Goal: Information Seeking & Learning: Learn about a topic

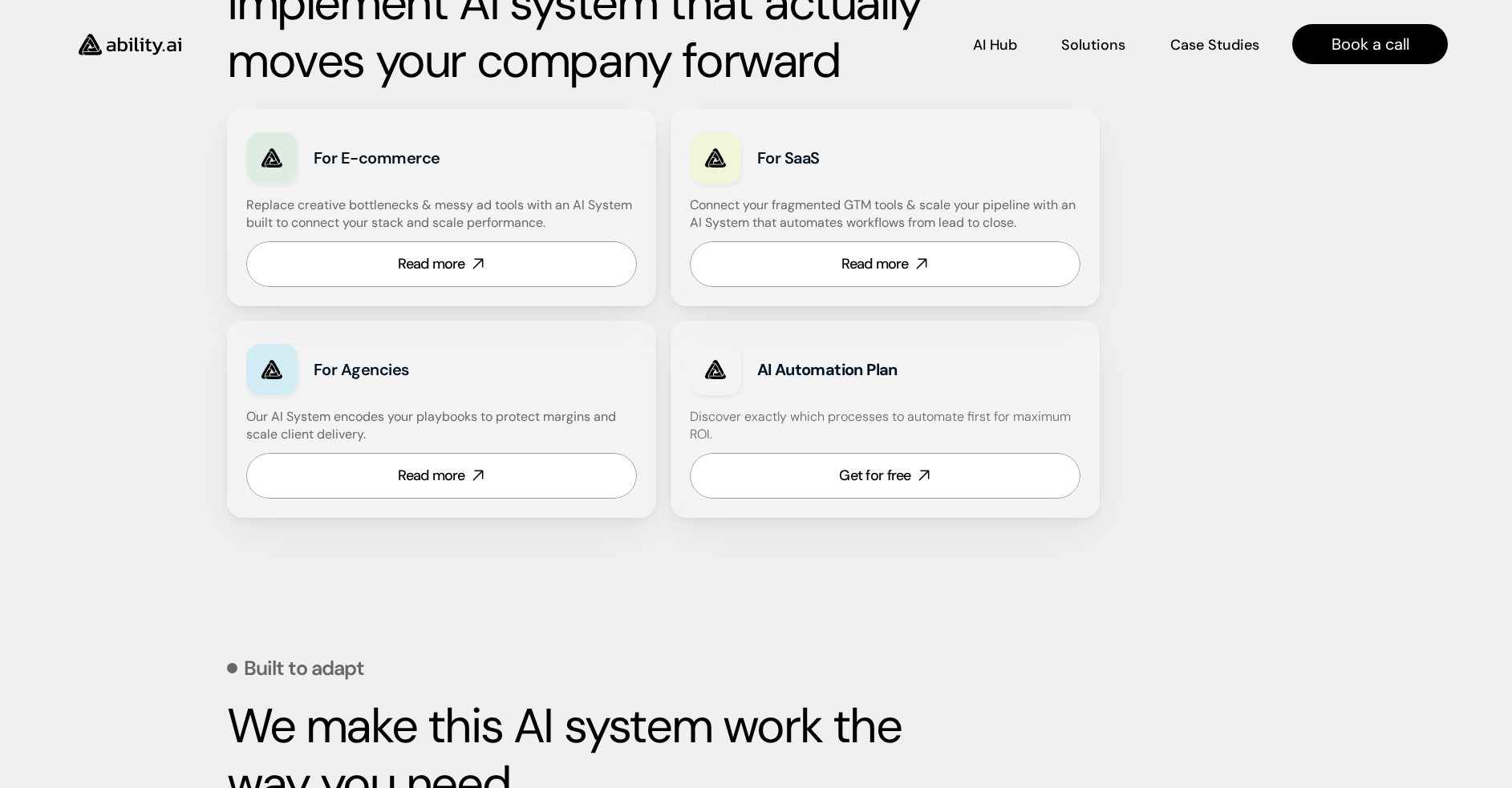
scroll to position [929, 0]
click at [842, 273] on div "Read more" at bounding box center [875, 264] width 68 height 20
click at [1222, 516] on div "Built for growth-stage teams scaling from manual to intelligent When tools get …" at bounding box center [756, 147] width 1058 height 822
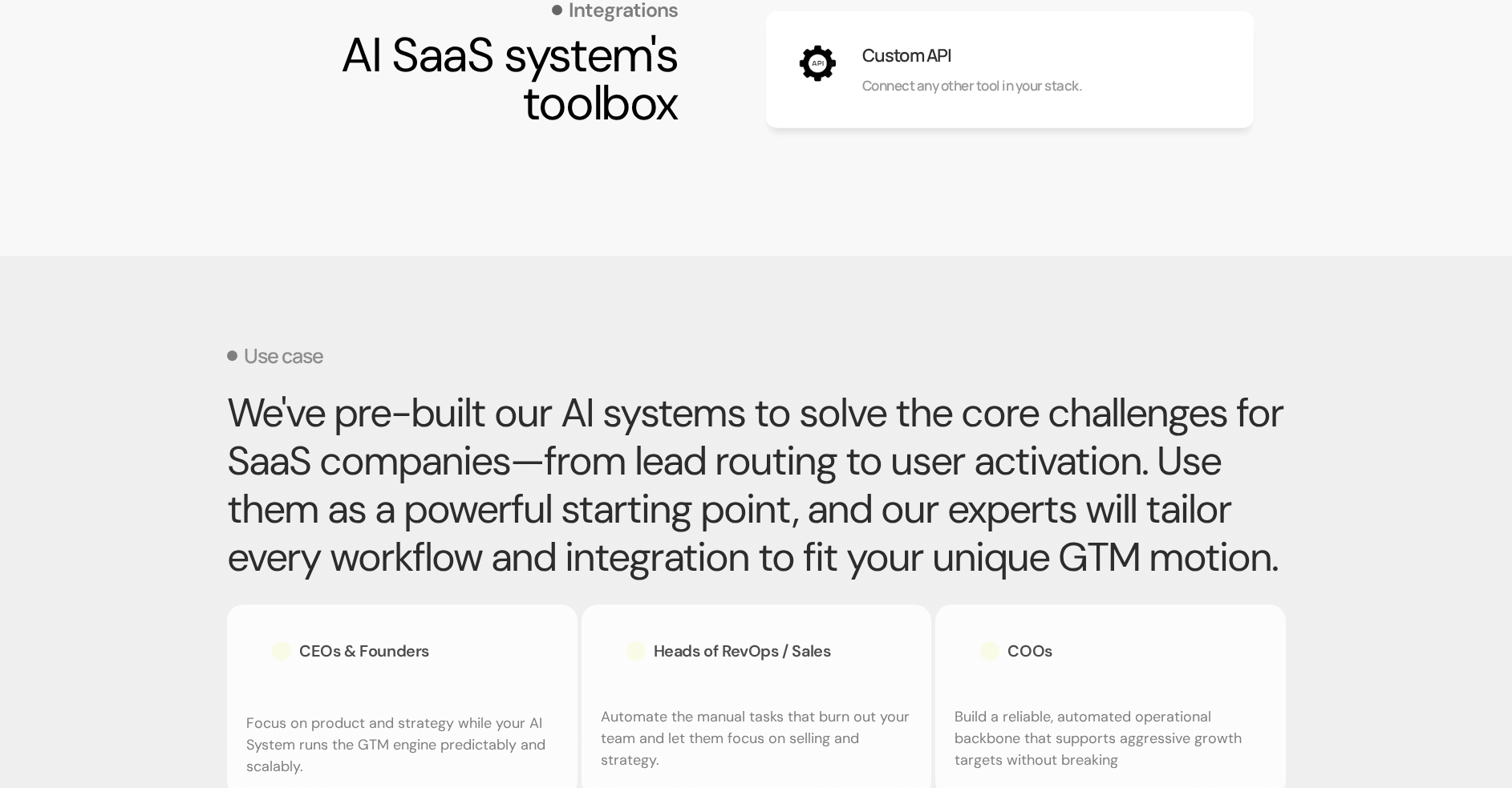
scroll to position [1786, 0]
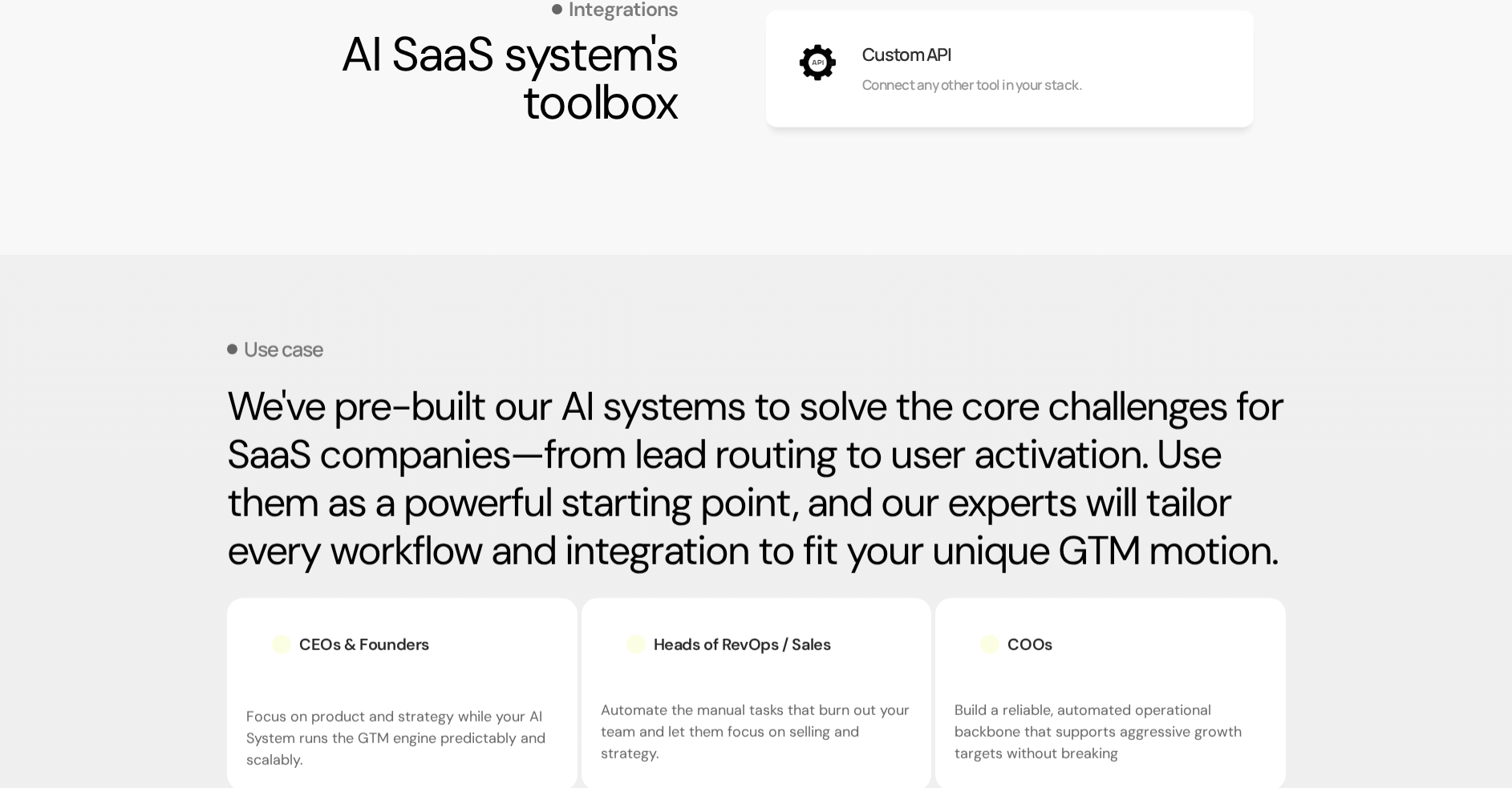
click at [1098, 495] on h2 "We've pre-built our AI systems to solve the core challenges for SaaS companies—…" at bounding box center [756, 478] width 1058 height 192
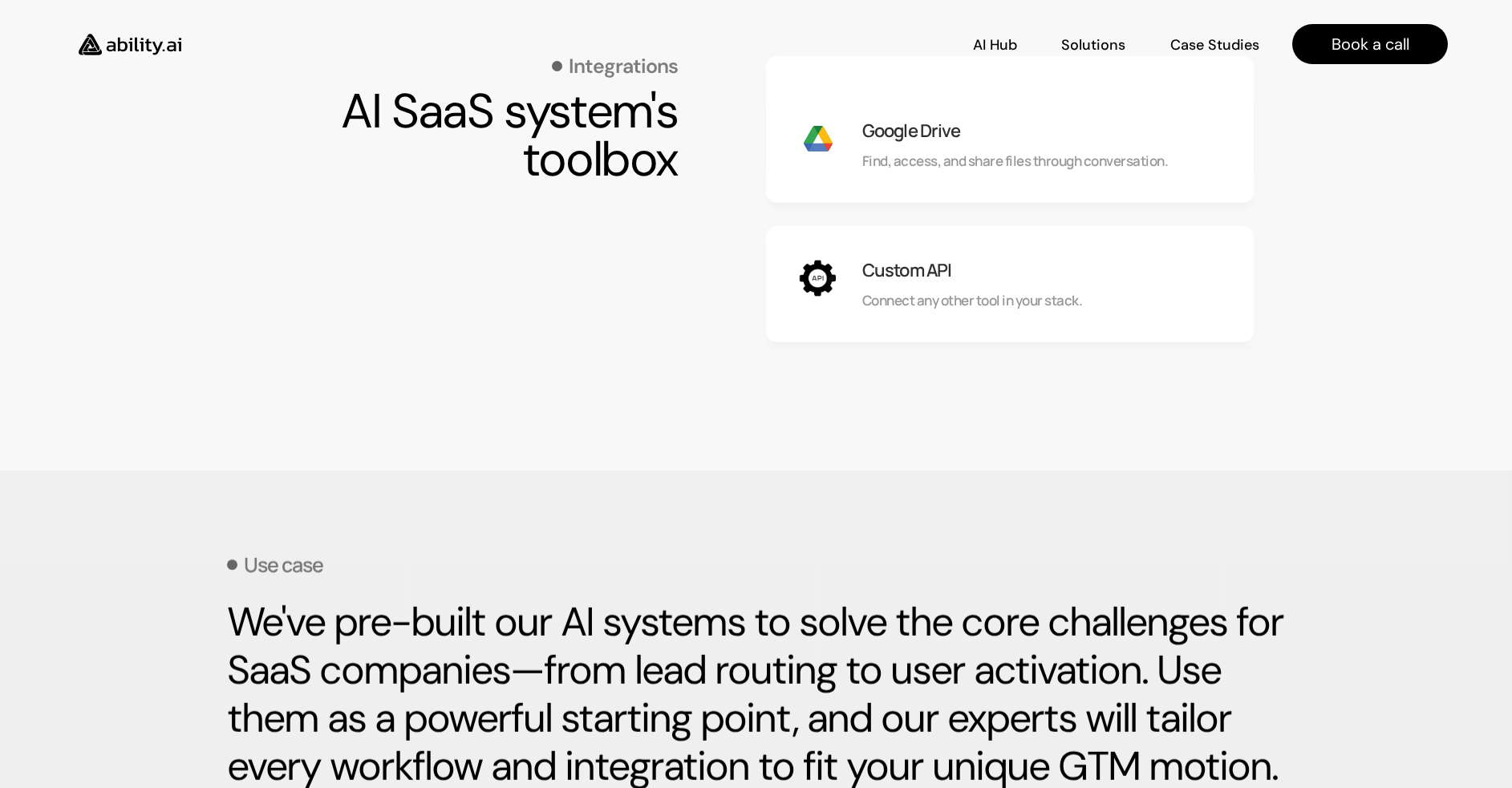
scroll to position [1570, 0]
